Goal: Transaction & Acquisition: Download file/media

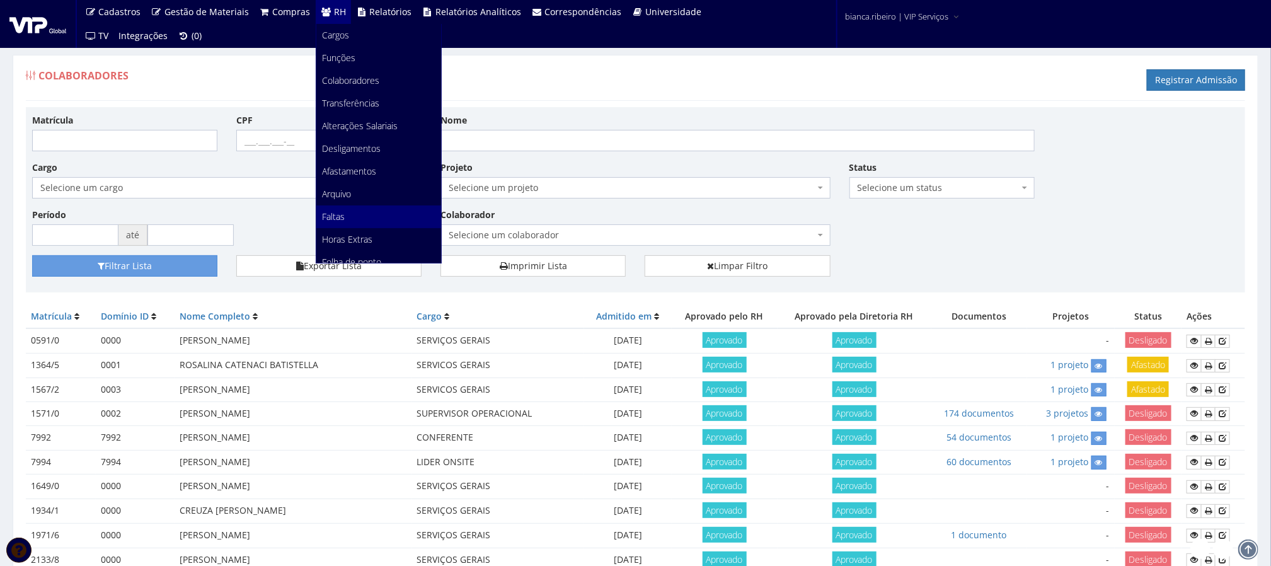
scroll to position [169, 0]
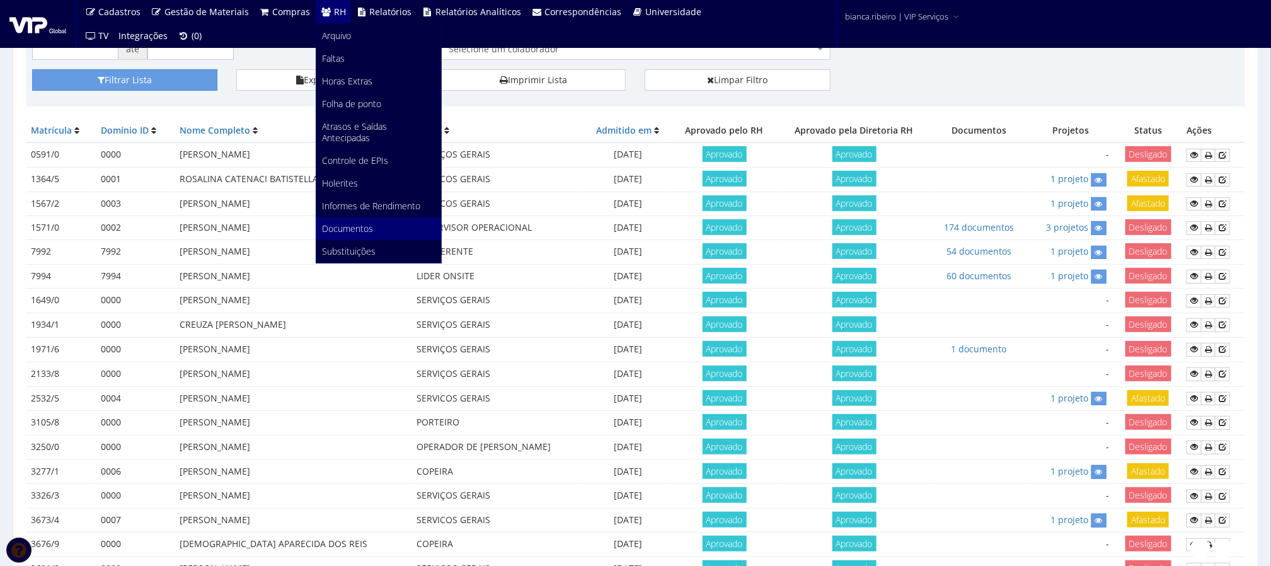
scroll to position [189, 0]
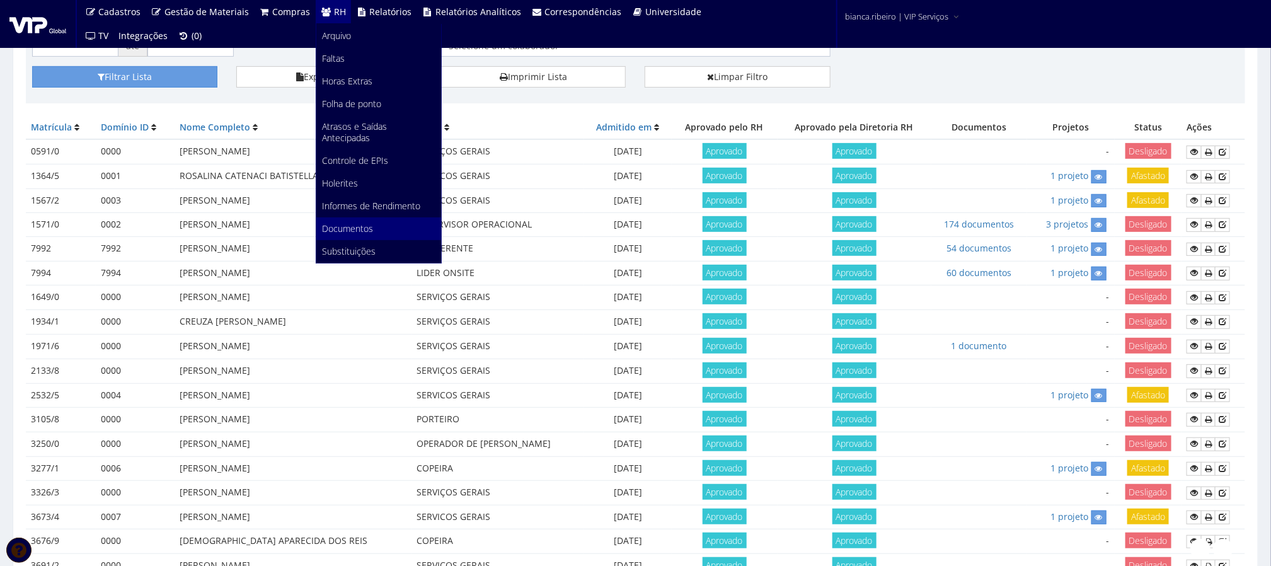
click at [335, 221] on link "Documentos" at bounding box center [378, 228] width 125 height 23
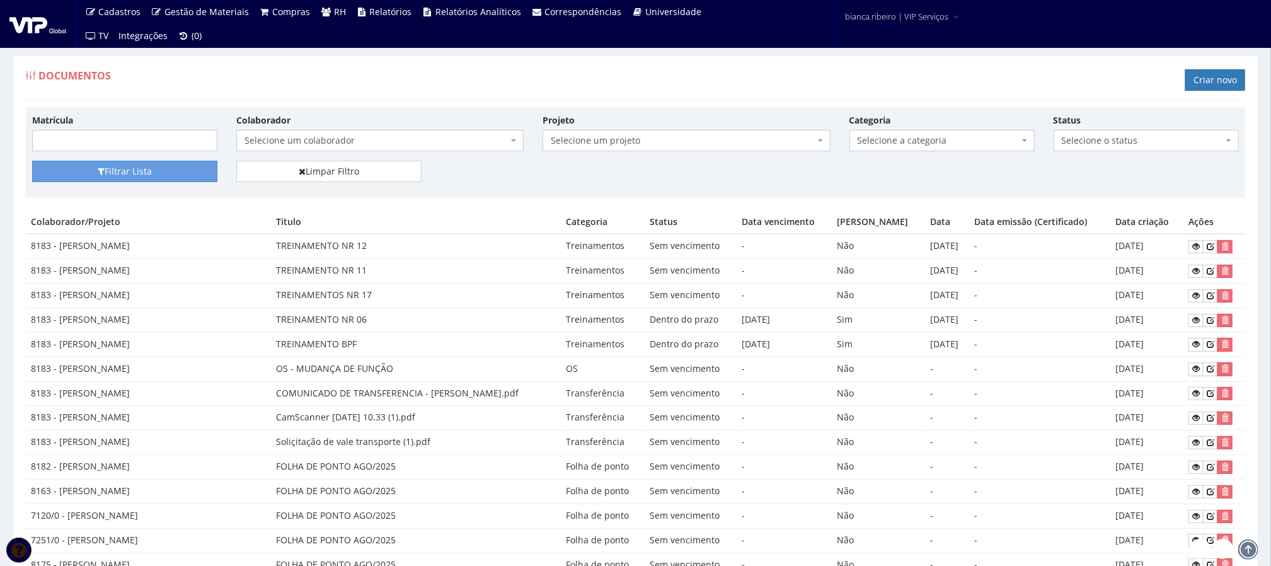
click at [456, 141] on span "Selecione um colaborador" at bounding box center [376, 140] width 263 height 13
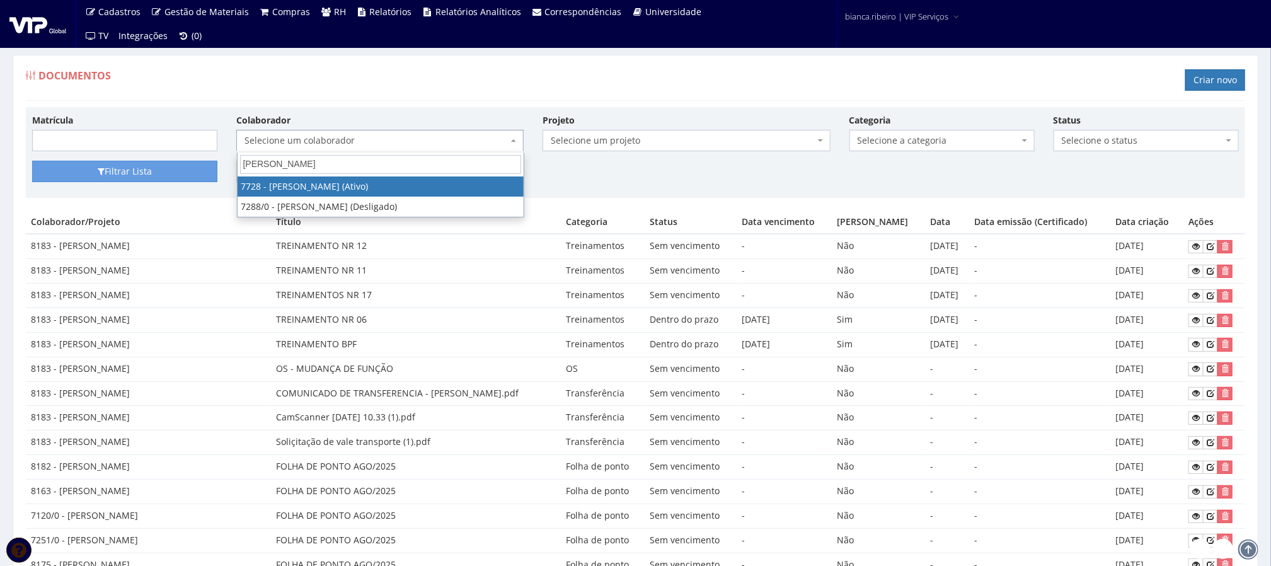
type input "[PERSON_NAME]"
select select "2301"
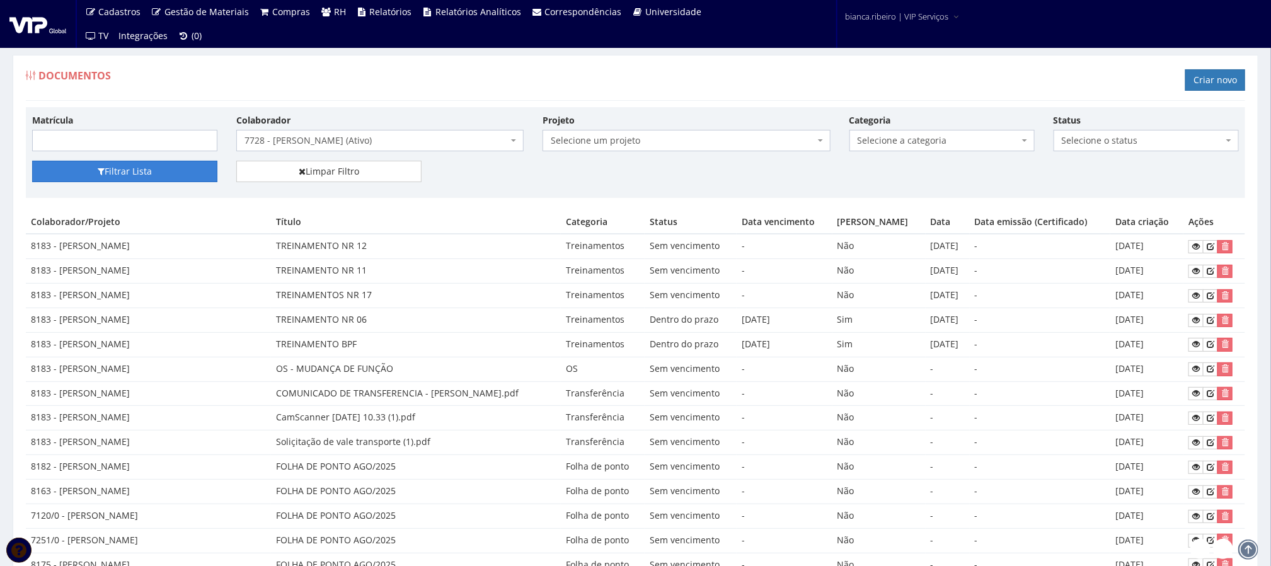
click at [176, 175] on button "Filtrar Lista" at bounding box center [124, 171] width 185 height 21
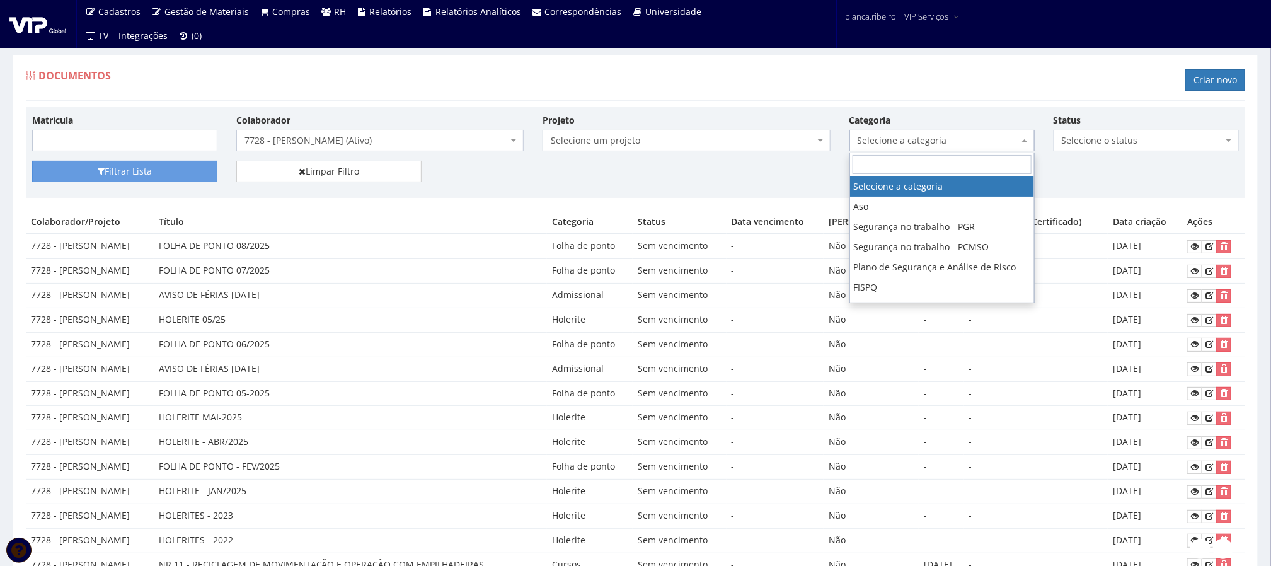
click at [940, 147] on span "Selecione a categoria" at bounding box center [938, 140] width 161 height 13
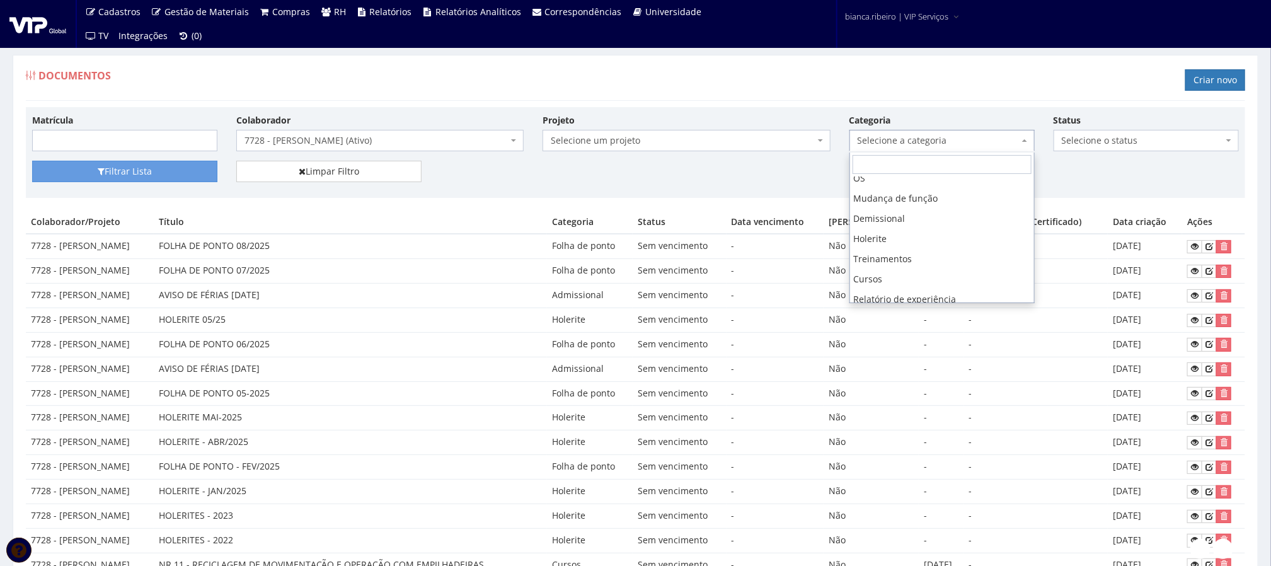
scroll to position [180, 0]
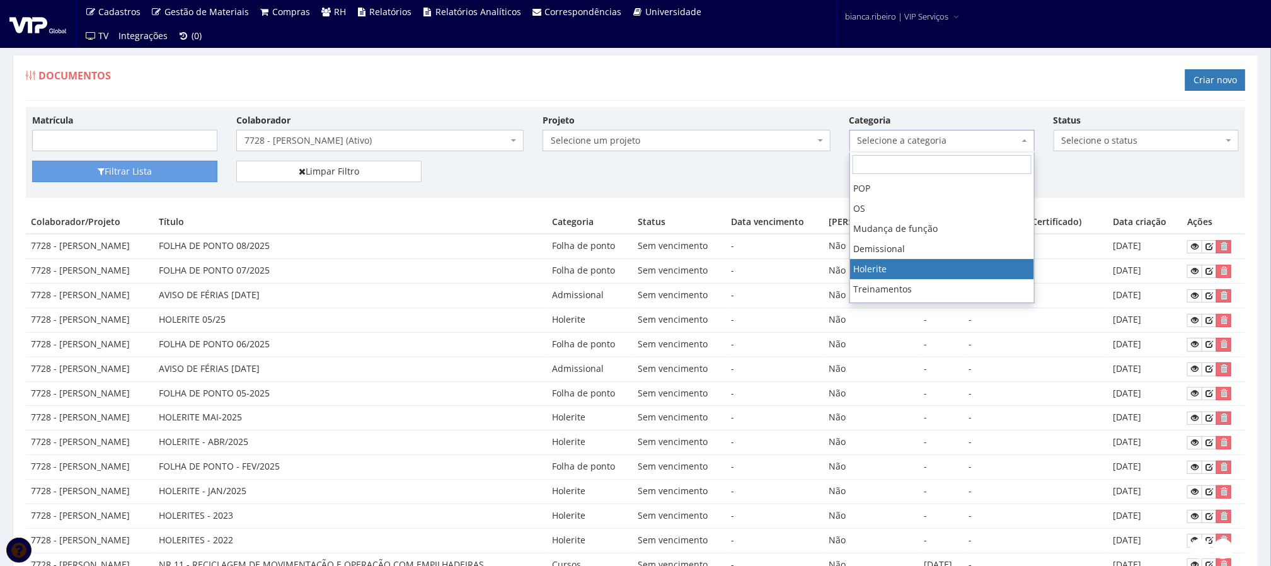
select select "holerite"
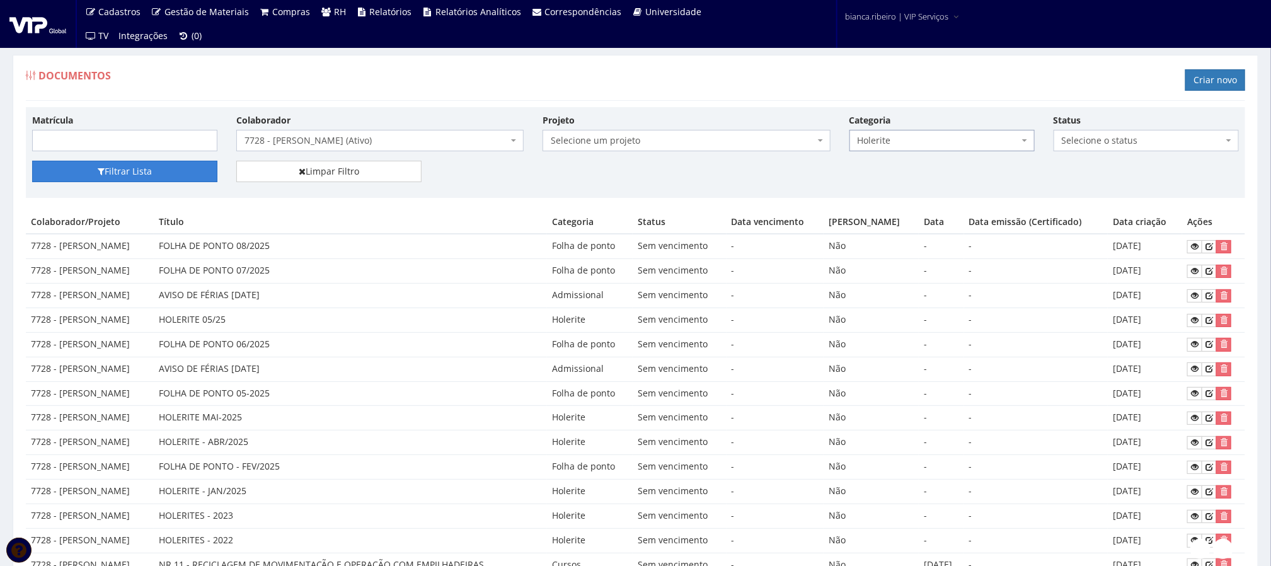
click at [183, 163] on button "Filtrar Lista" at bounding box center [124, 171] width 185 height 21
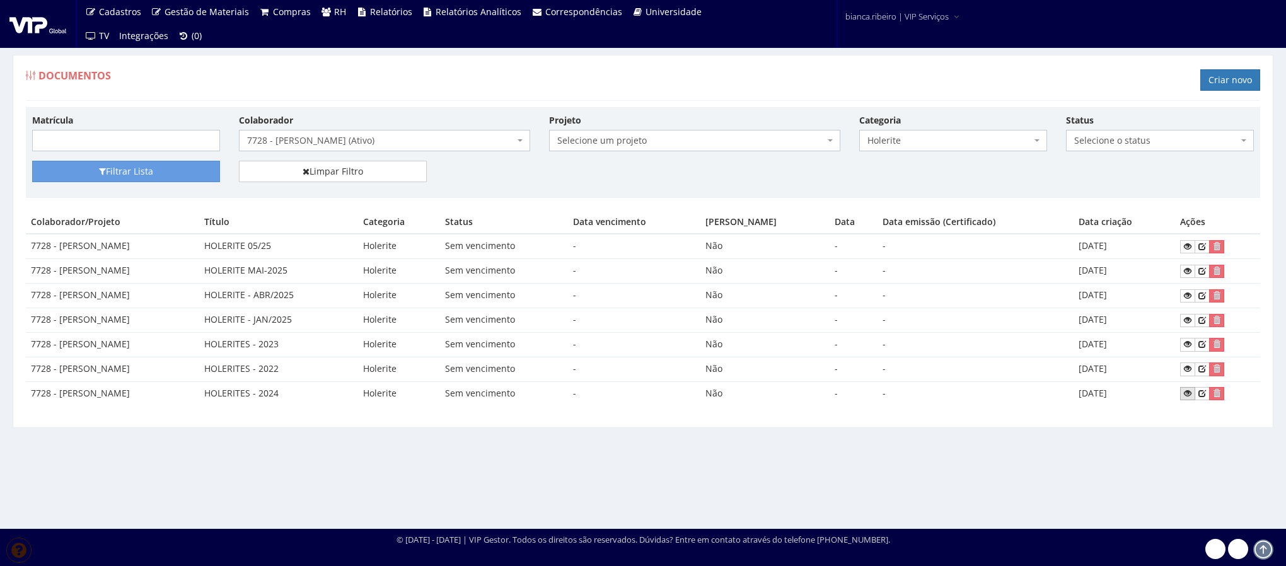
click at [1188, 397] on icon at bounding box center [1188, 393] width 8 height 9
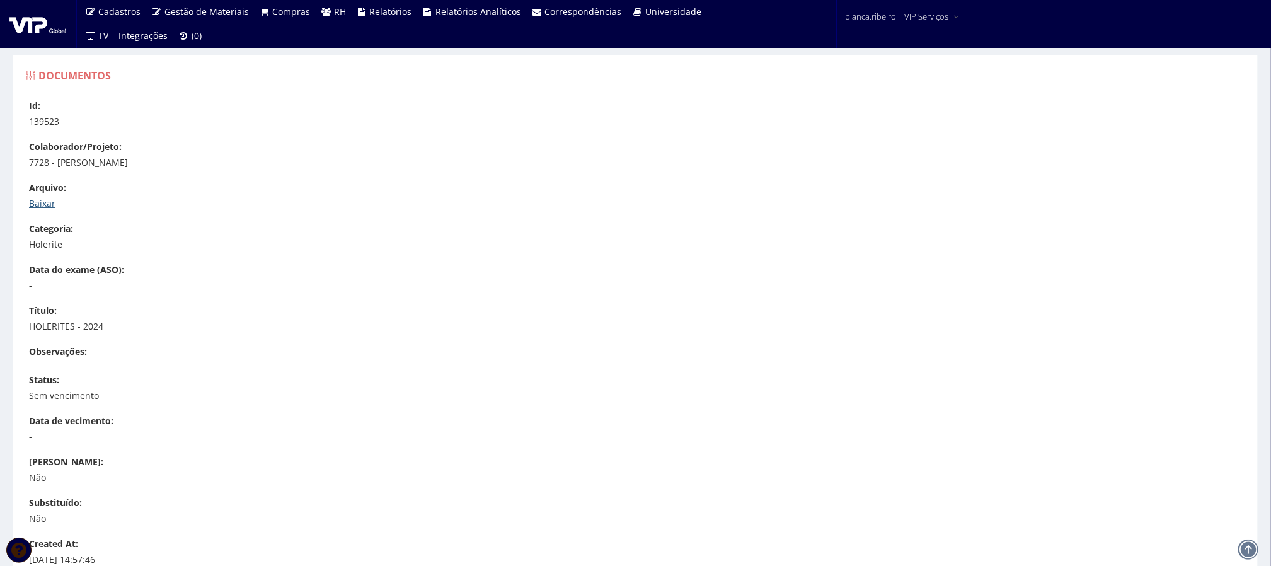
click at [43, 206] on link "Baixar" at bounding box center [42, 203] width 26 height 12
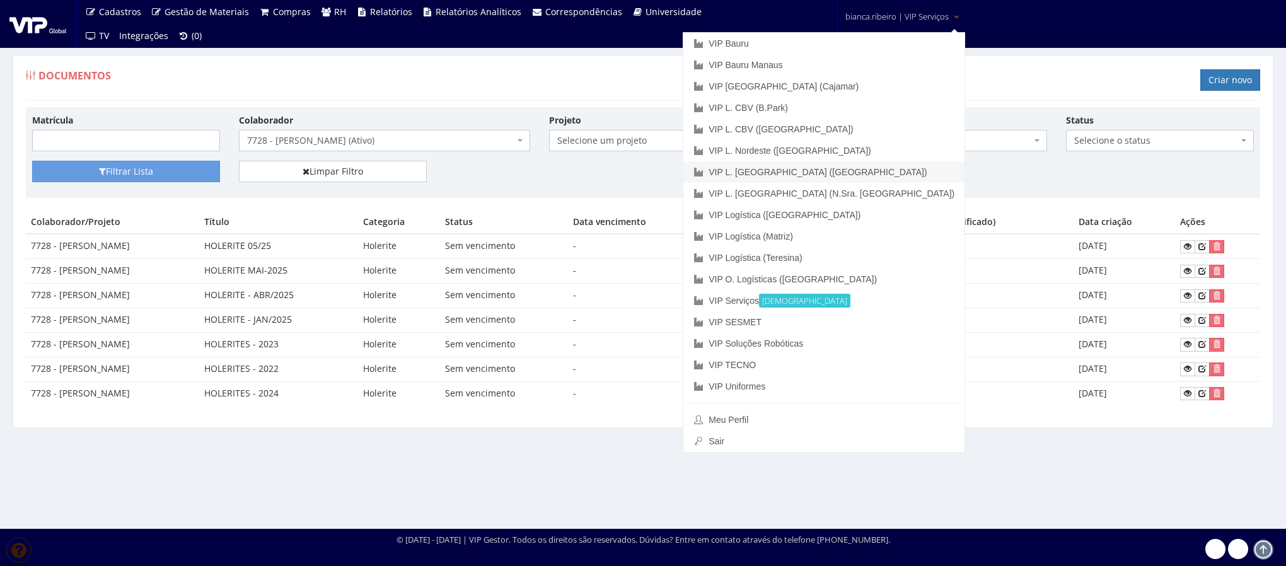
click at [817, 169] on link "VIP L. [GEOGRAPHIC_DATA] ([GEOGRAPHIC_DATA])" at bounding box center [823, 171] width 281 height 21
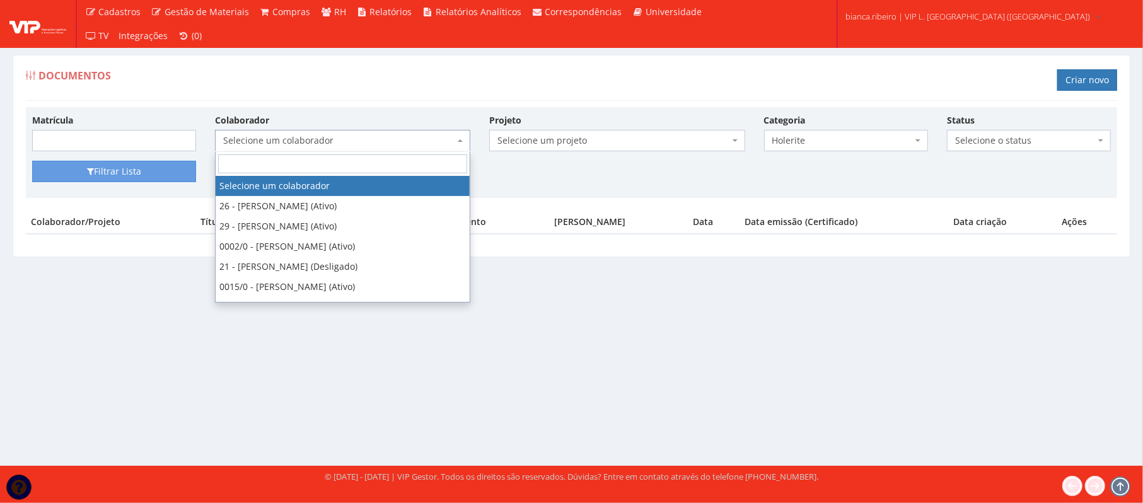
click at [391, 139] on span "Selecione um colaborador" at bounding box center [338, 140] width 231 height 13
type input "s"
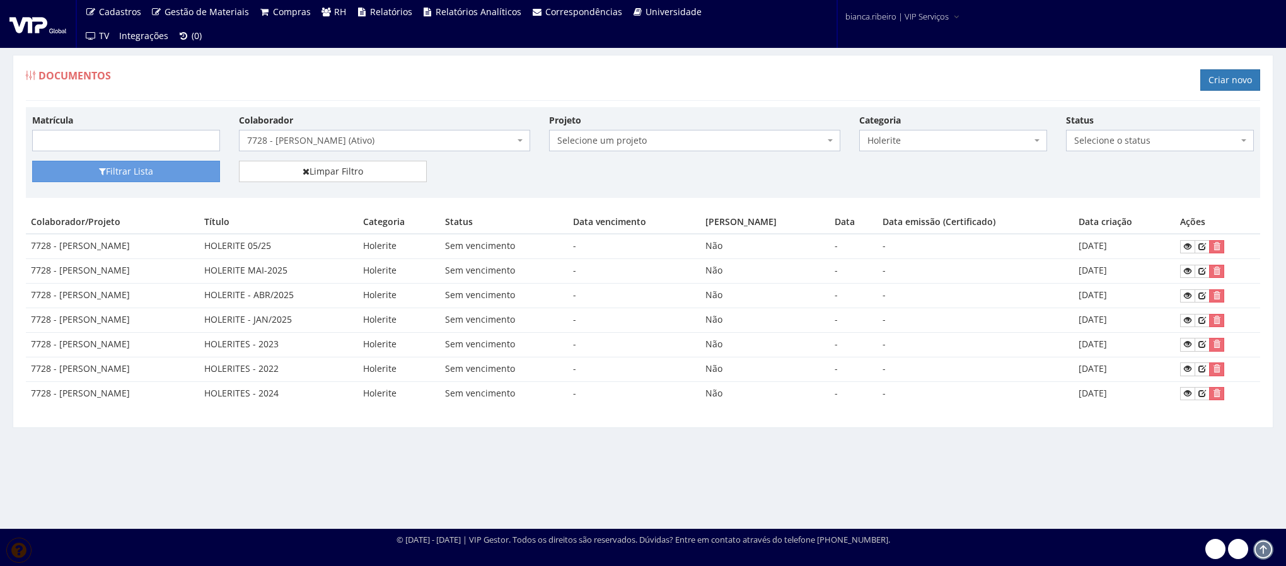
click at [439, 147] on span "7728 - [PERSON_NAME] (Ativo)" at bounding box center [380, 140] width 267 height 13
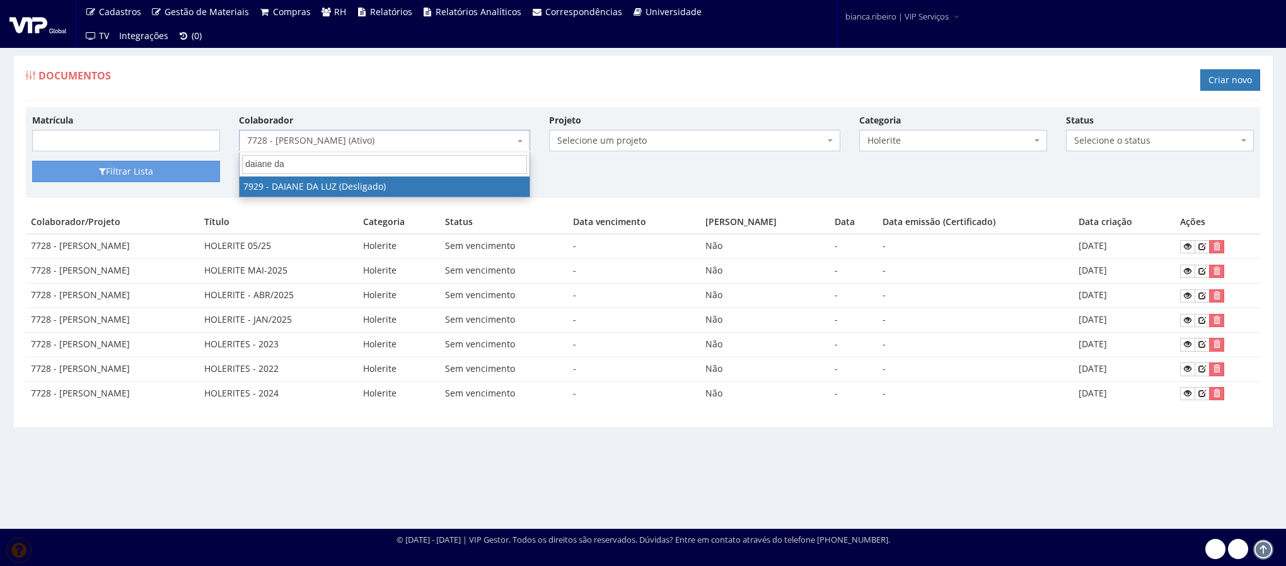
type input "daiane da"
select select "3006"
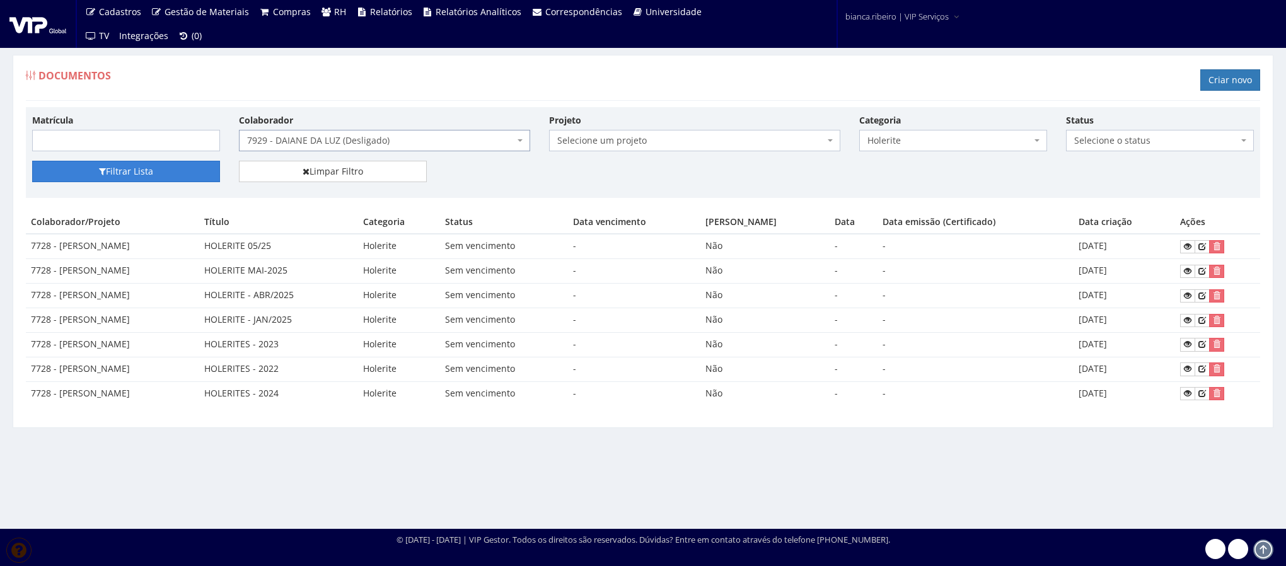
click at [108, 175] on button "Filtrar Lista" at bounding box center [126, 171] width 188 height 21
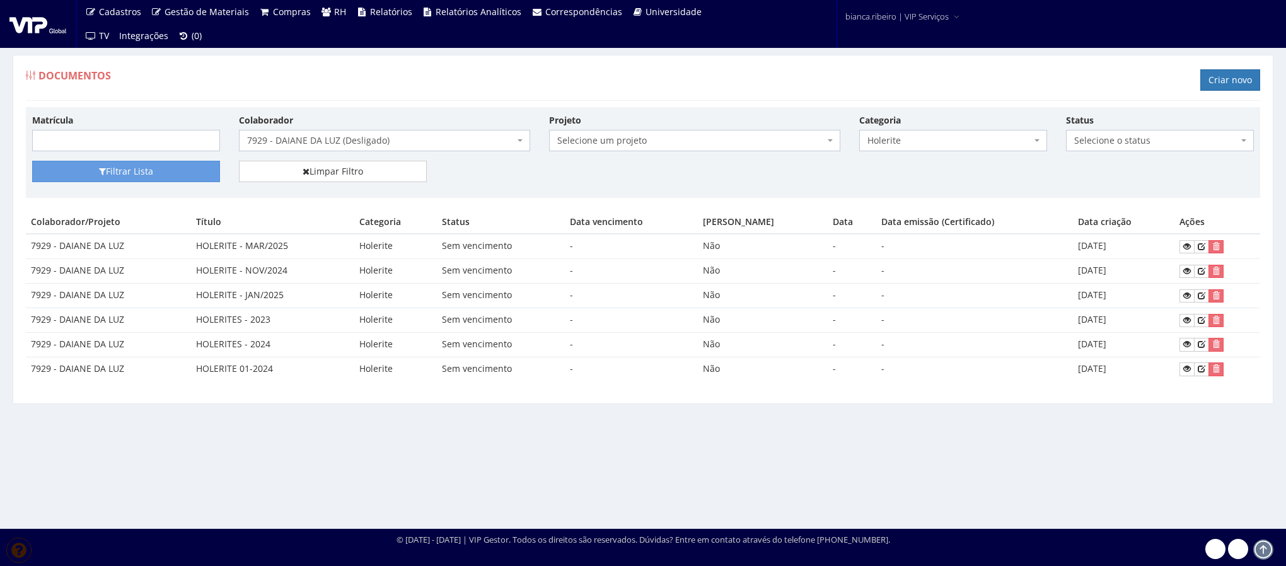
click at [891, 153] on div "Matrícula Colaborador Selecione um colaborador 7015/0 - [PERSON_NAME] (Desligad…" at bounding box center [643, 136] width 1241 height 47
click at [891, 151] on span "Holerite" at bounding box center [953, 140] width 188 height 21
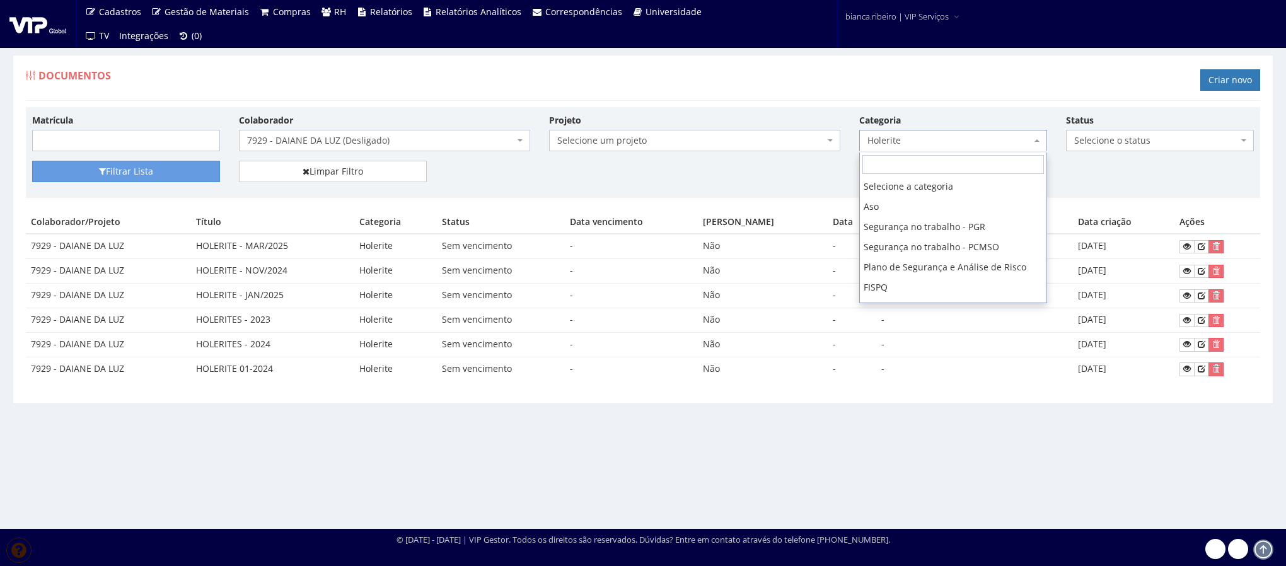
scroll to position [221, 0]
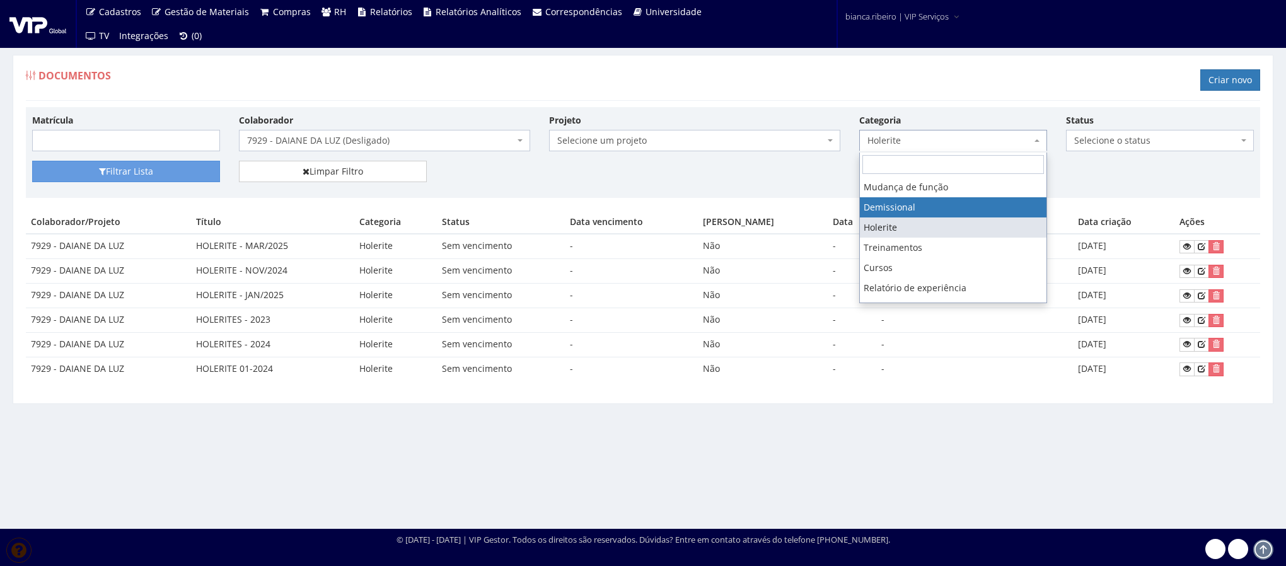
select select "demissional"
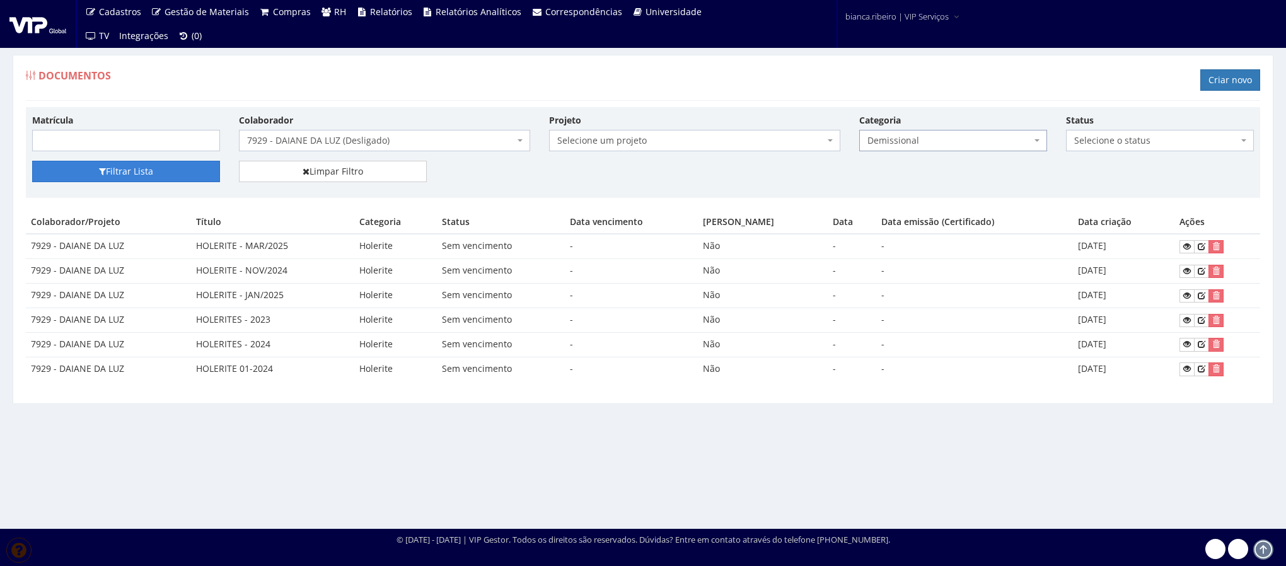
click at [167, 170] on button "Filtrar Lista" at bounding box center [126, 171] width 188 height 21
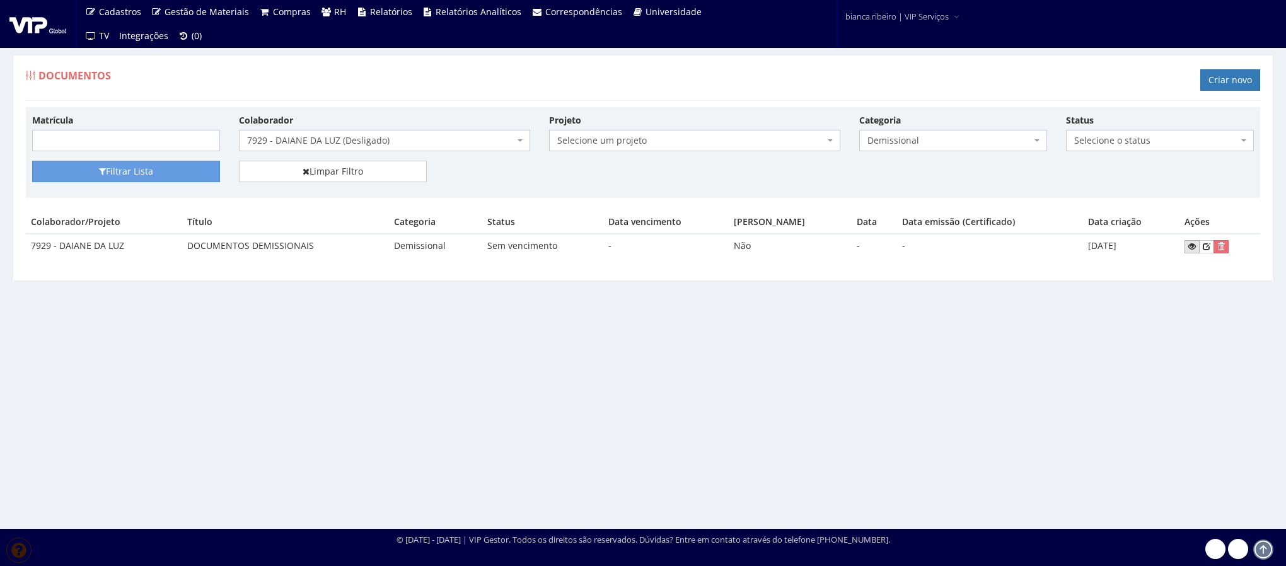
click at [1188, 248] on icon at bounding box center [1192, 246] width 8 height 9
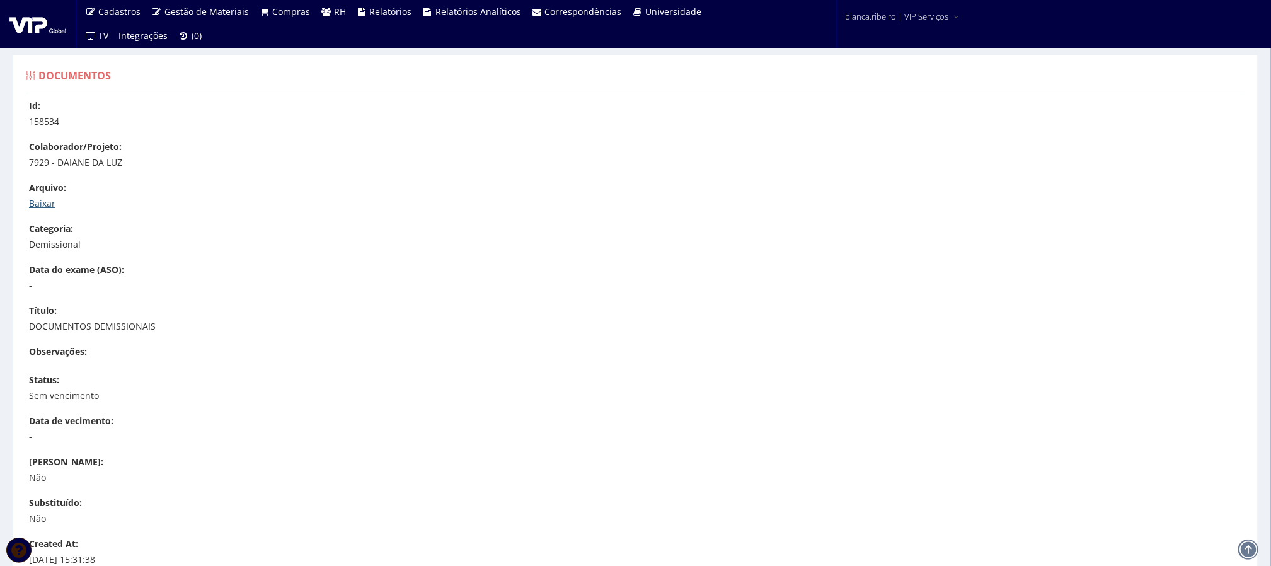
click at [45, 199] on link "Baixar" at bounding box center [42, 203] width 26 height 12
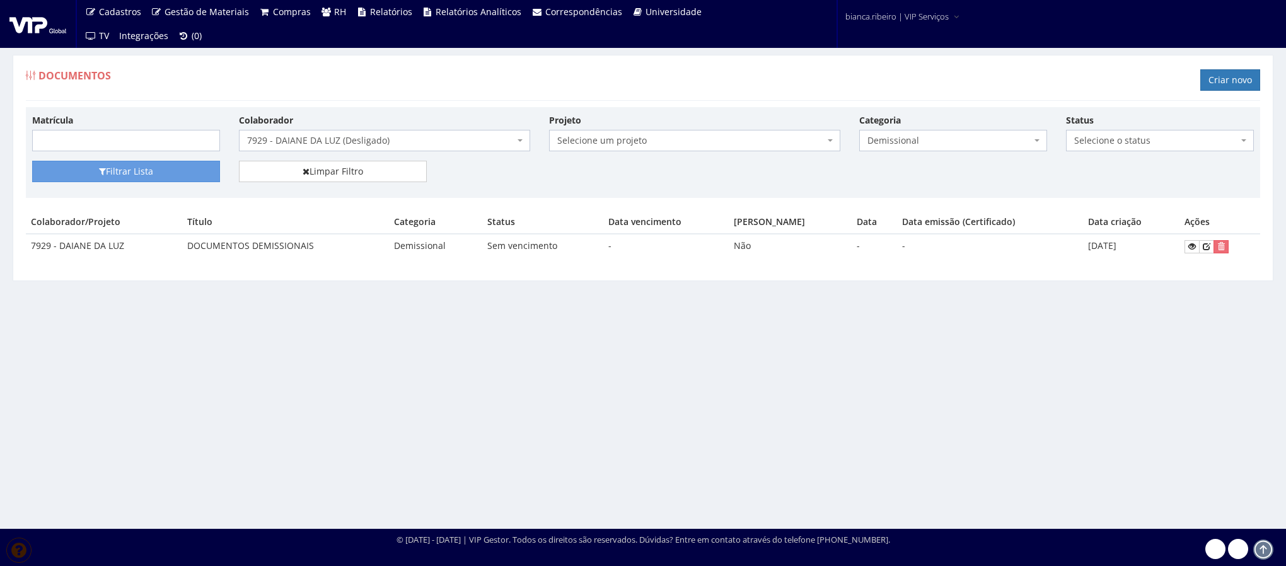
click at [889, 149] on span "Demissional" at bounding box center [953, 140] width 188 height 21
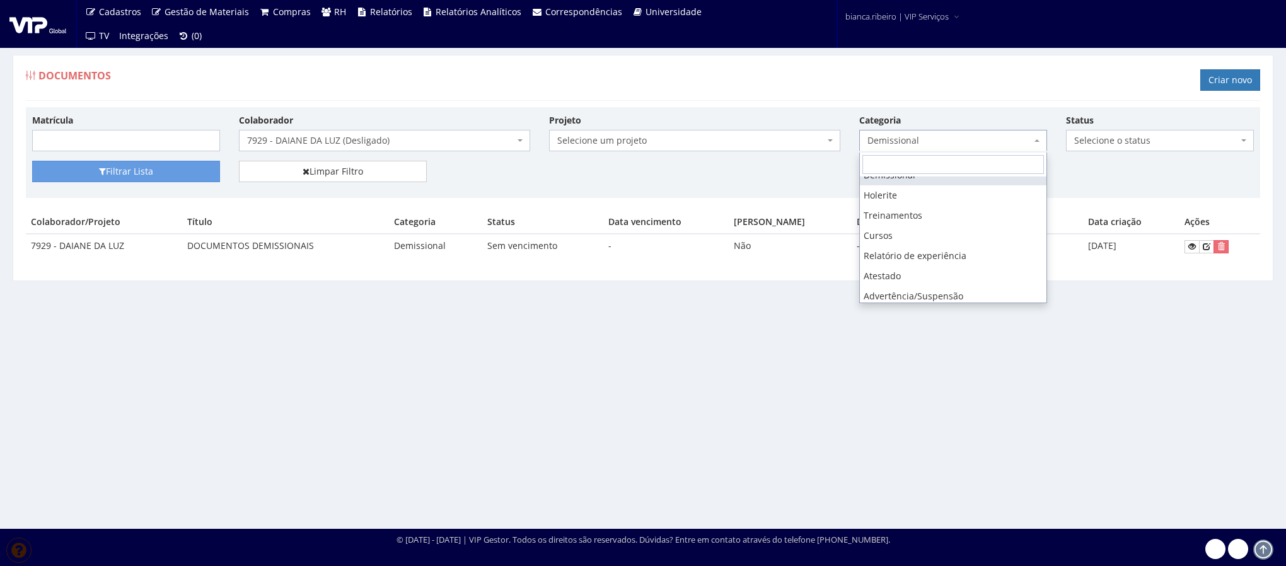
scroll to position [85, 0]
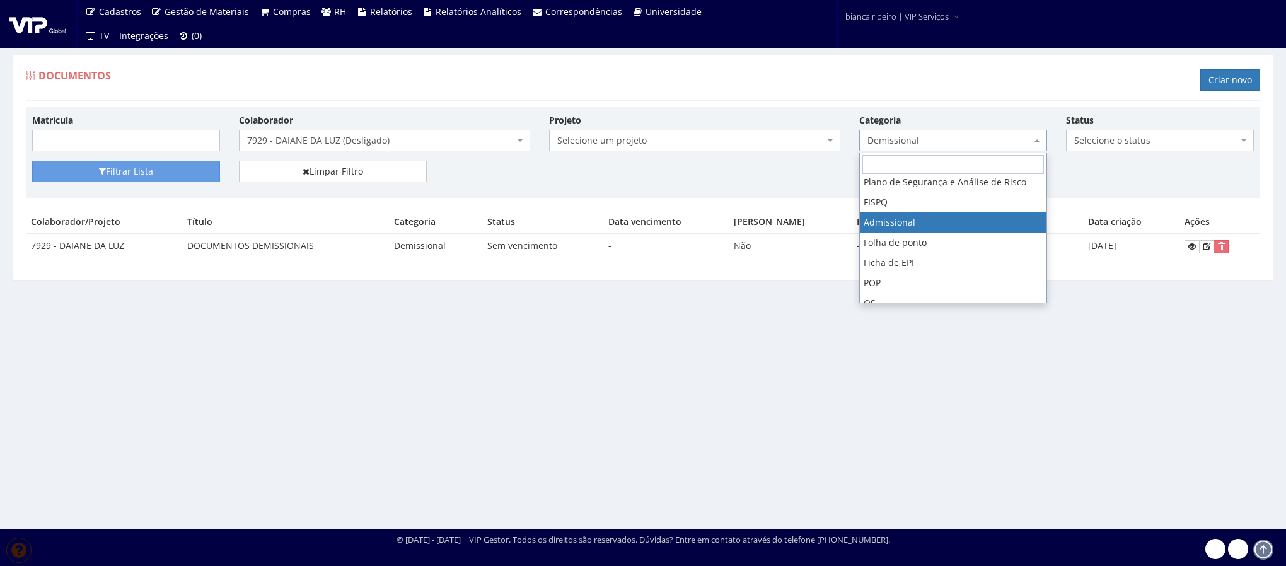
select select "admissional"
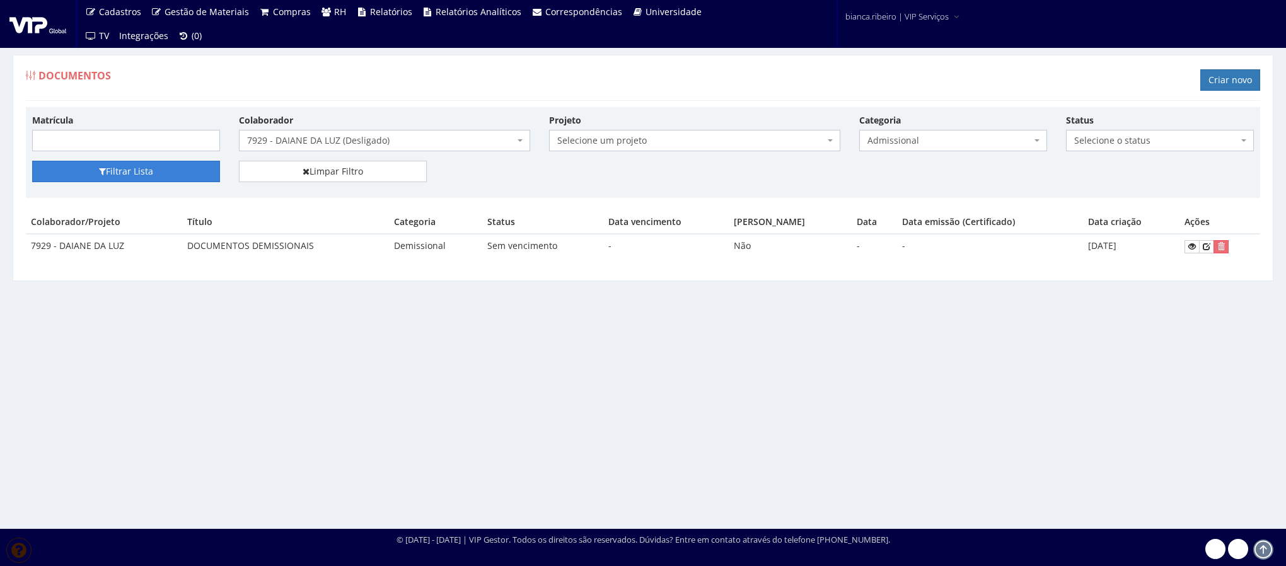
click at [130, 172] on button "Filtrar Lista" at bounding box center [126, 171] width 188 height 21
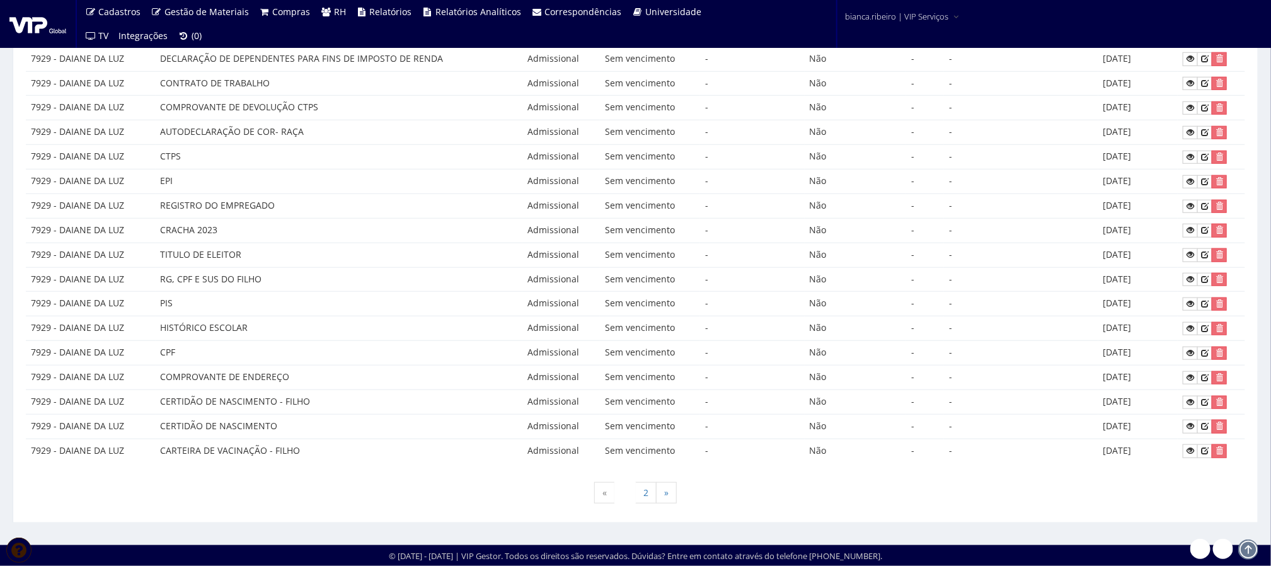
scroll to position [526, 0]
click at [652, 486] on link "2" at bounding box center [645, 492] width 21 height 21
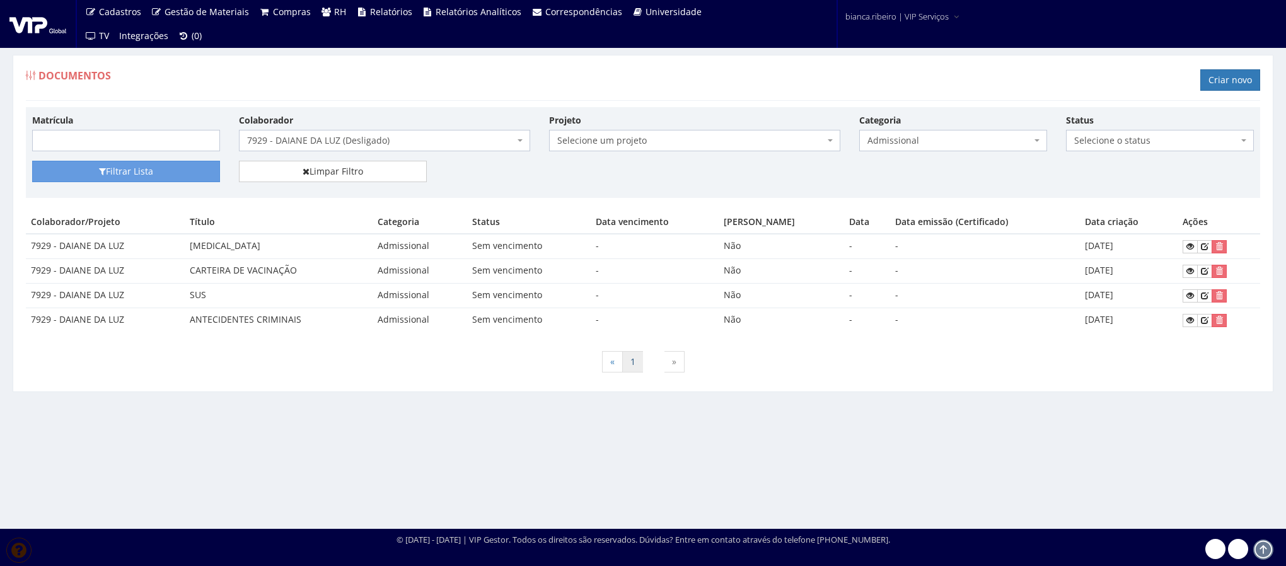
click at [632, 373] on link "1" at bounding box center [632, 361] width 21 height 21
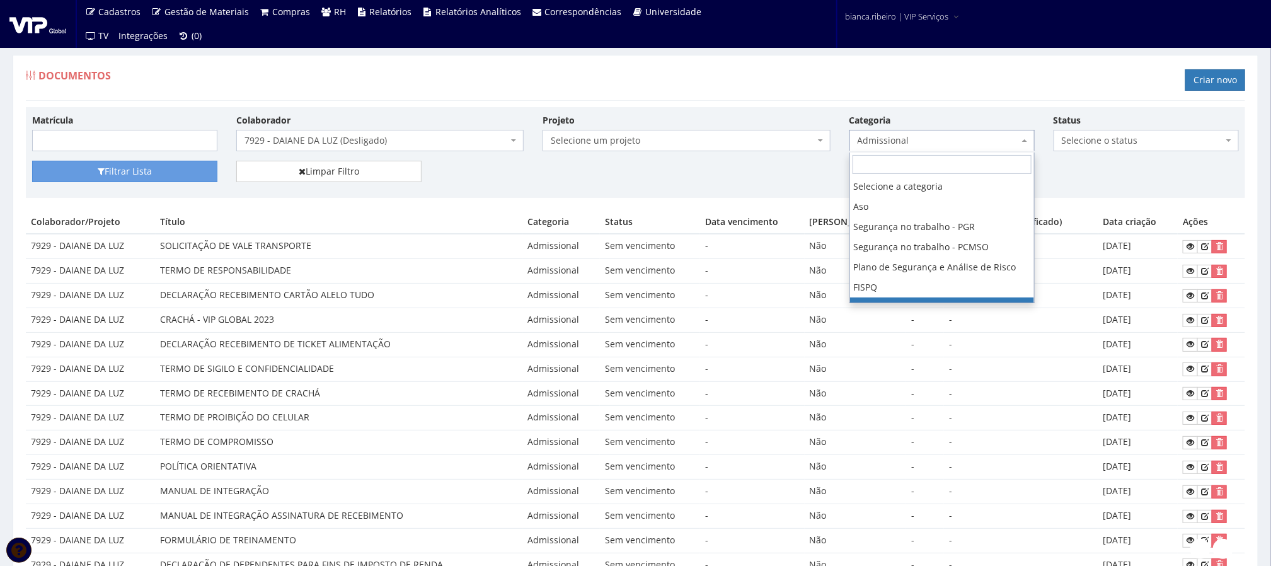
click at [925, 142] on span "Admissional" at bounding box center [938, 140] width 161 height 13
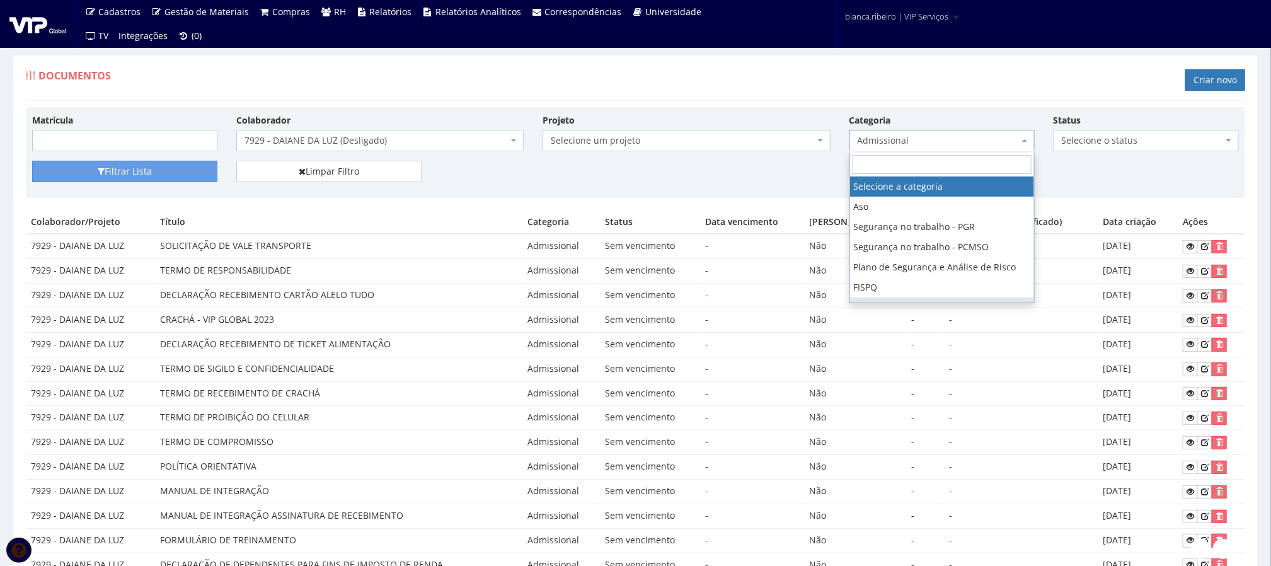
drag, startPoint x: 874, startPoint y: 190, endPoint x: 736, endPoint y: 188, distance: 138.7
select select
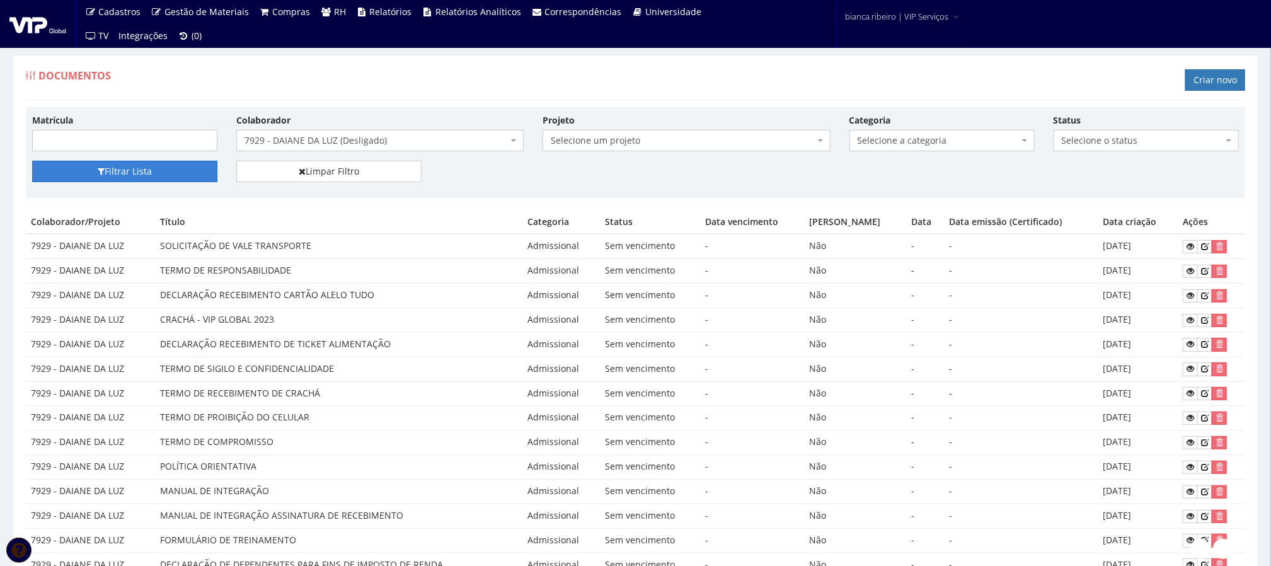
click at [82, 178] on button "Filtrar Lista" at bounding box center [124, 171] width 185 height 21
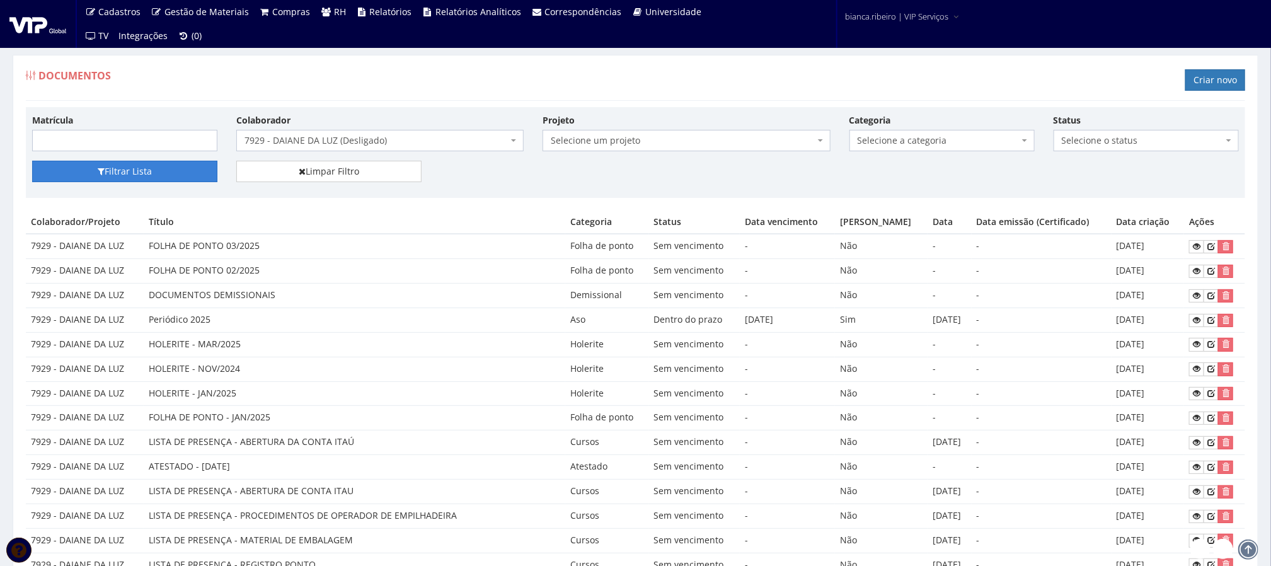
click at [178, 173] on button "Filtrar Lista" at bounding box center [124, 171] width 185 height 21
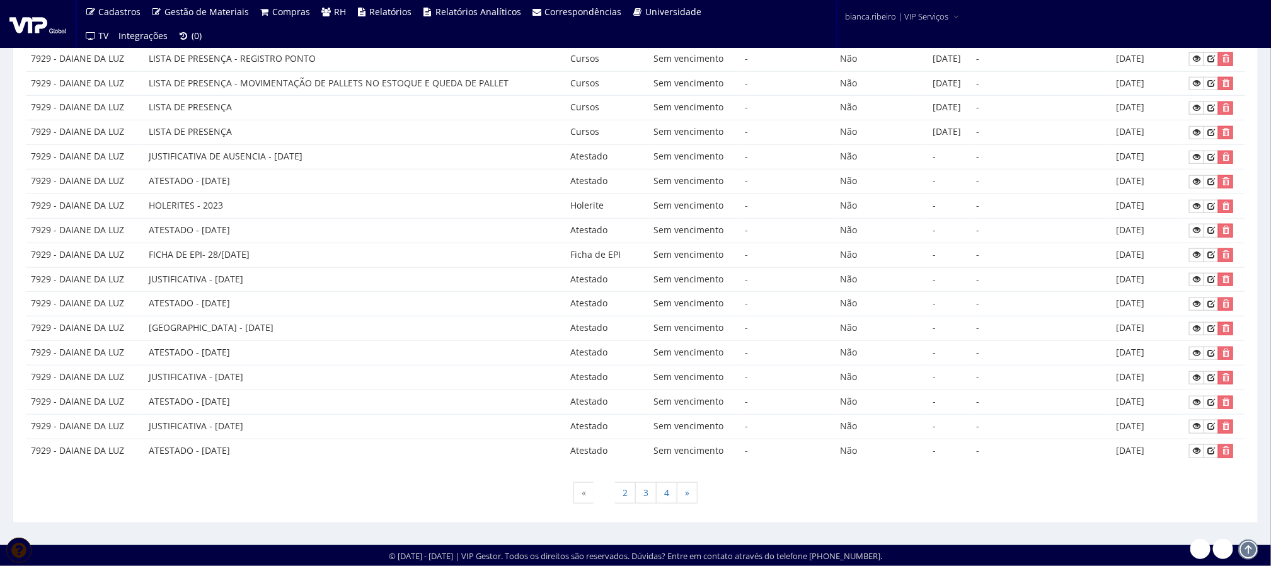
scroll to position [526, 0]
click at [624, 487] on link "2" at bounding box center [625, 492] width 21 height 21
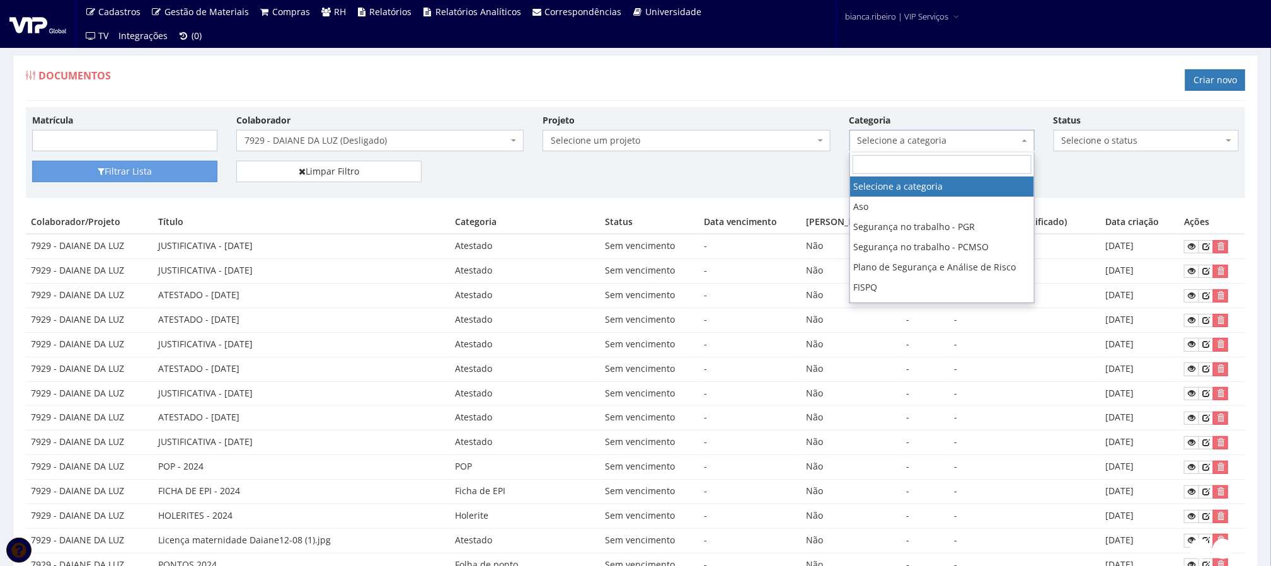
click at [914, 147] on span "Selecione a categoria" at bounding box center [938, 140] width 161 height 13
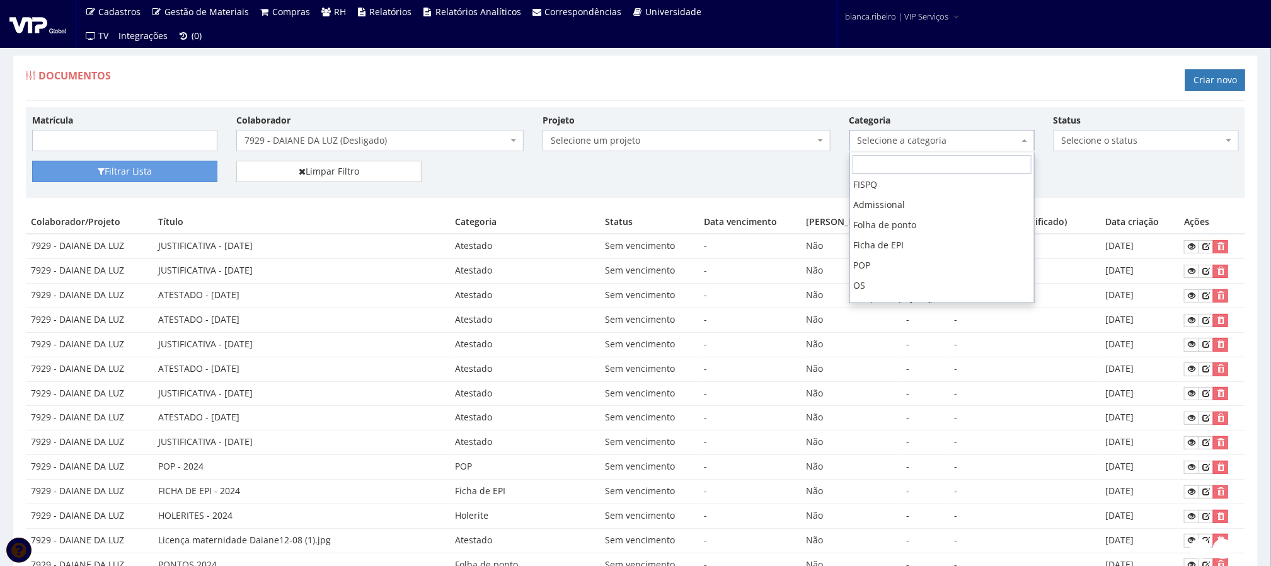
scroll to position [189, 0]
select select "demissional"
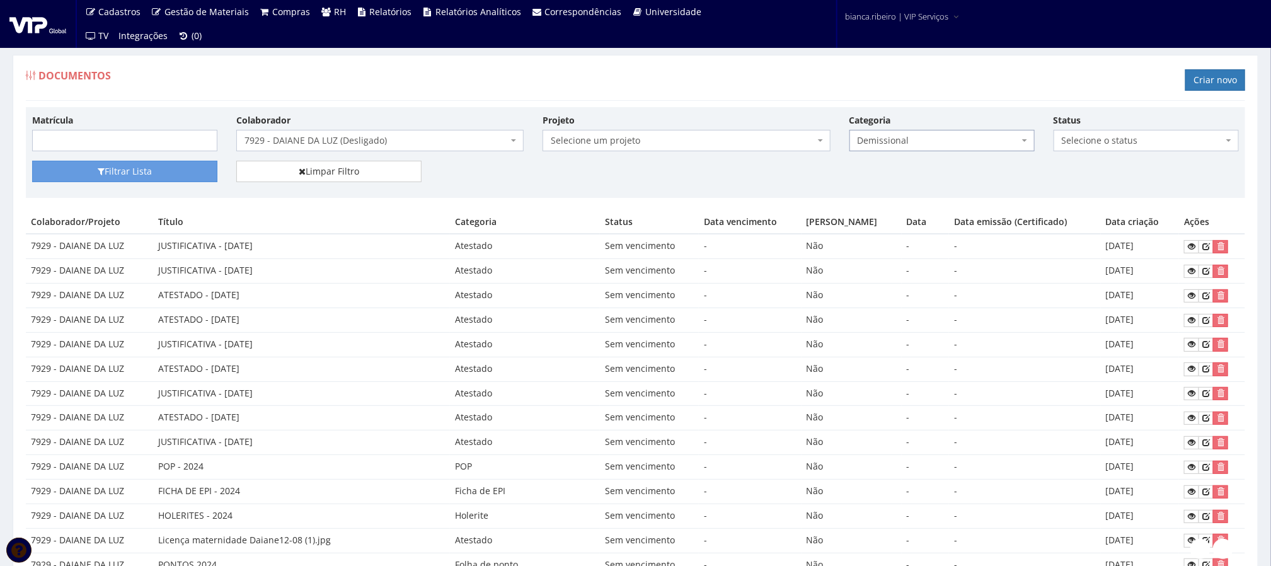
click at [137, 185] on div "Filtrar Lista Limpar Filtro" at bounding box center [636, 176] width 1226 height 31
click at [146, 176] on button "Filtrar Lista" at bounding box center [124, 171] width 185 height 21
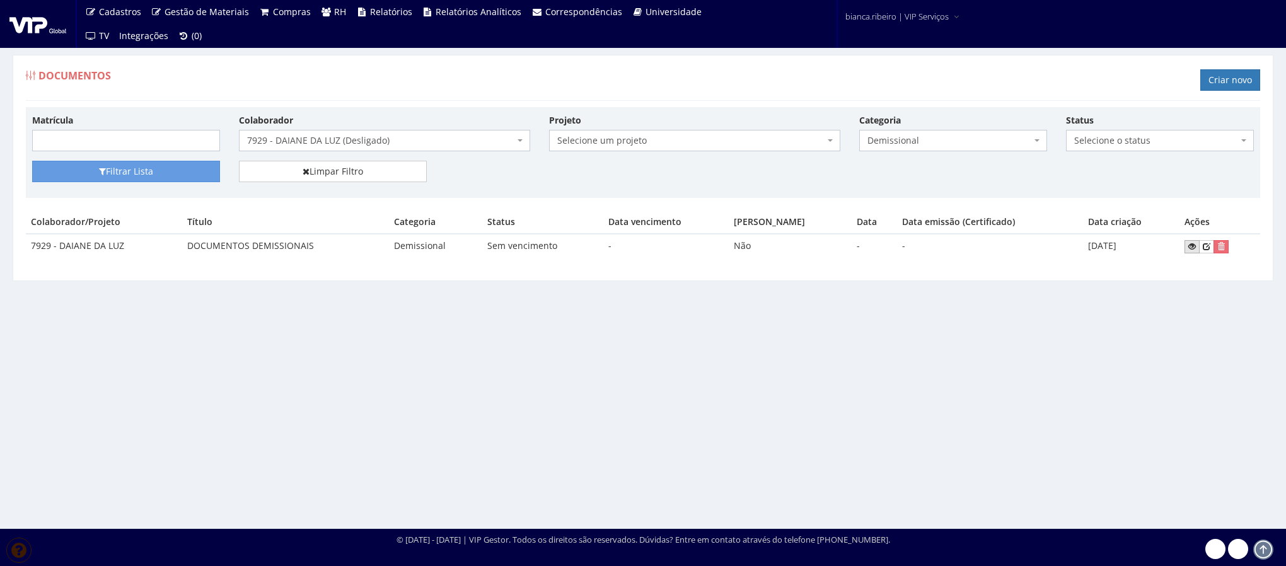
click at [1190, 245] on icon at bounding box center [1192, 246] width 8 height 9
